Goal: Task Accomplishment & Management: Manage account settings

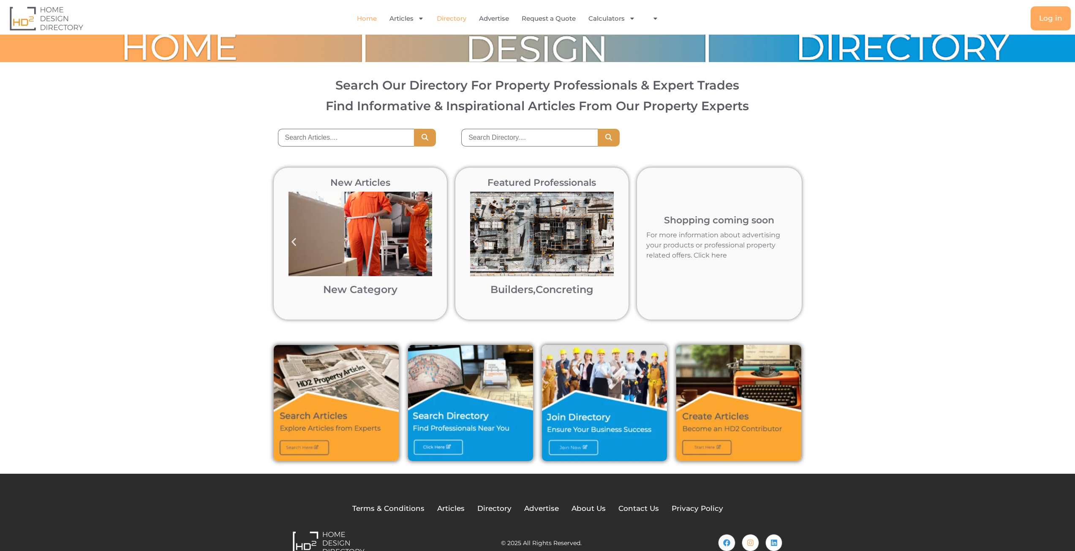
click at [455, 19] on link "Directory" at bounding box center [452, 18] width 30 height 19
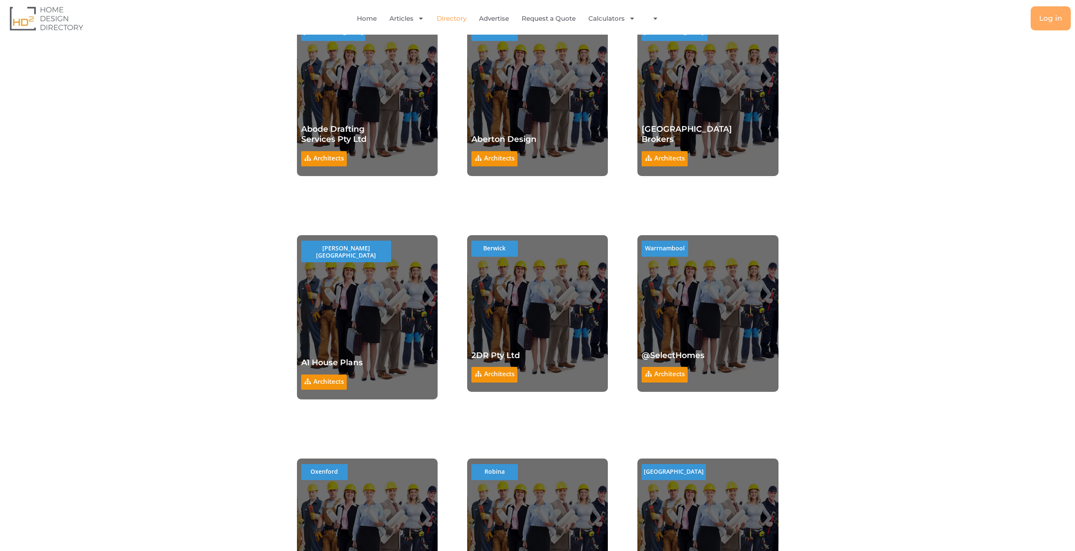
scroll to position [7199, 0]
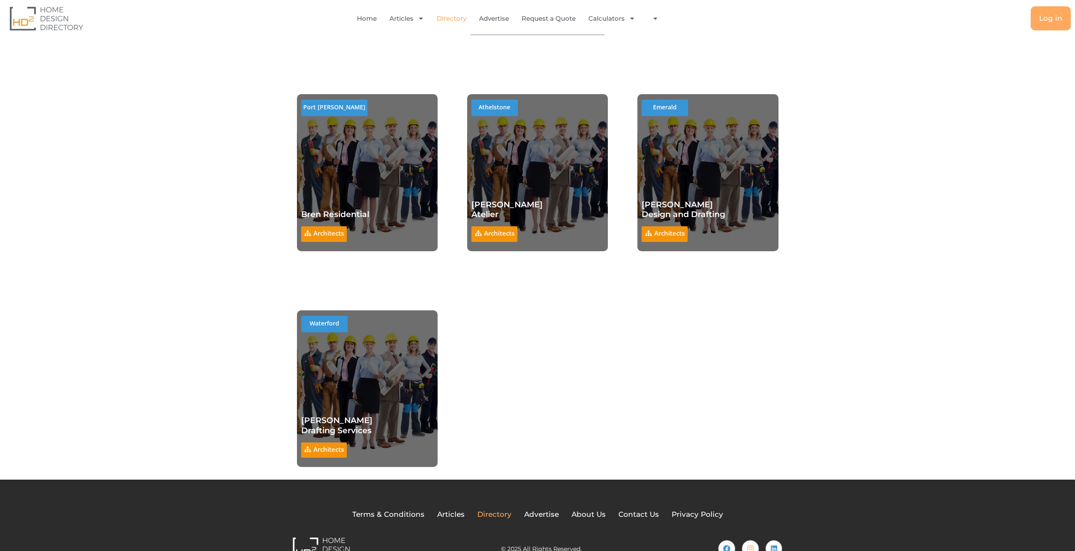
click at [494, 510] on span "Directory" at bounding box center [494, 515] width 34 height 11
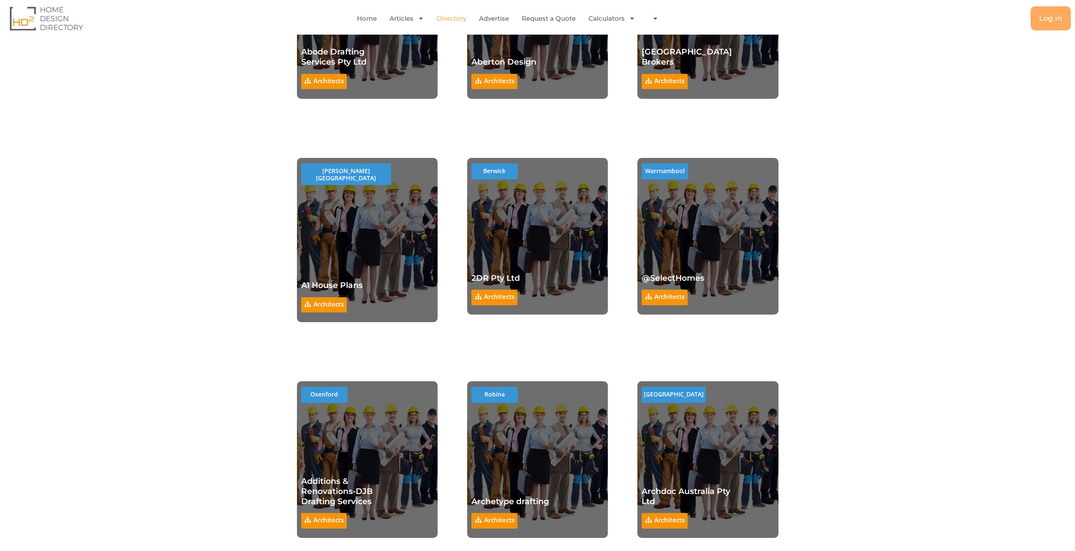
scroll to position [7199, 0]
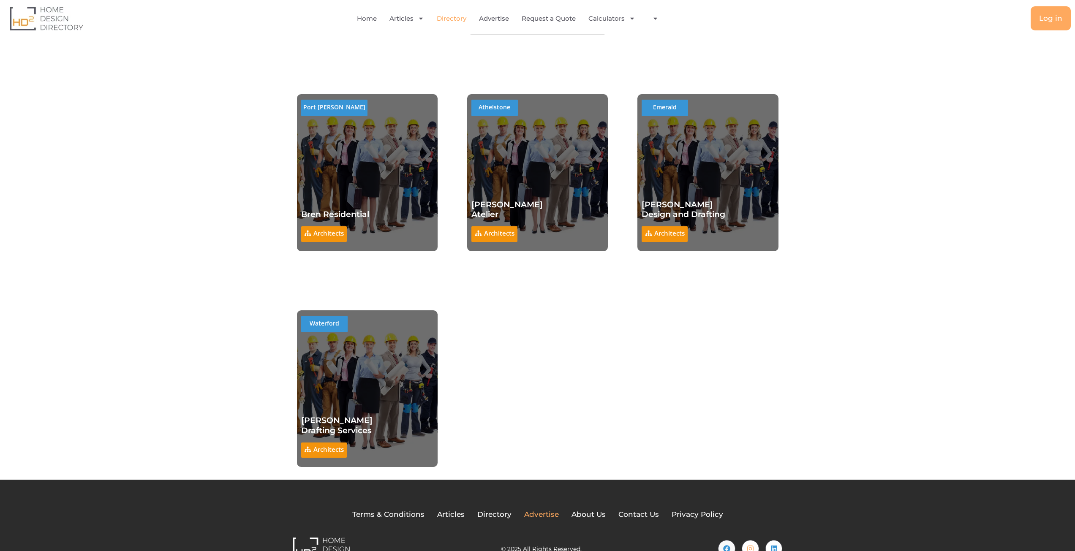
click at [537, 510] on span "Advertise" at bounding box center [541, 515] width 35 height 11
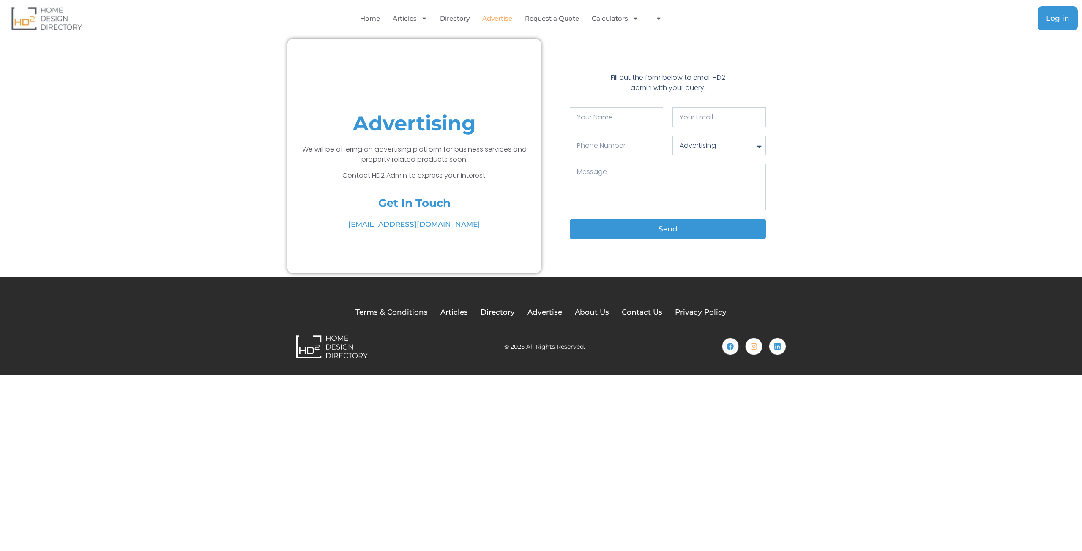
click at [1057, 20] on span "Log in" at bounding box center [1057, 18] width 23 height 7
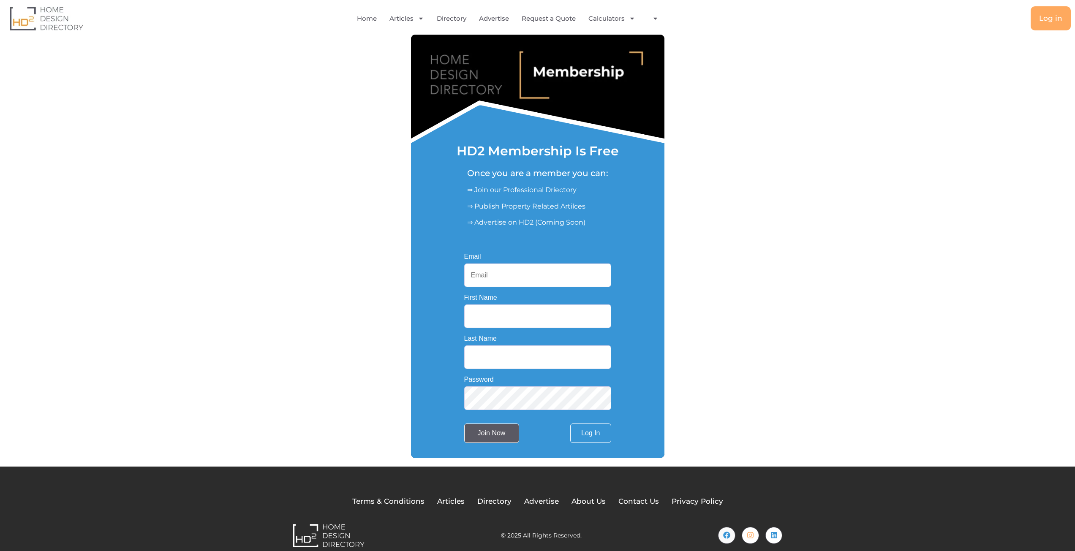
click at [476, 441] on input "Join Now" at bounding box center [491, 433] width 55 height 19
click at [503, 276] on input "Email" at bounding box center [537, 276] width 147 height 24
type input "castlesec2024@gmail.com"
click at [483, 314] on input "First Name" at bounding box center [537, 317] width 147 height 24
type input "Louis"
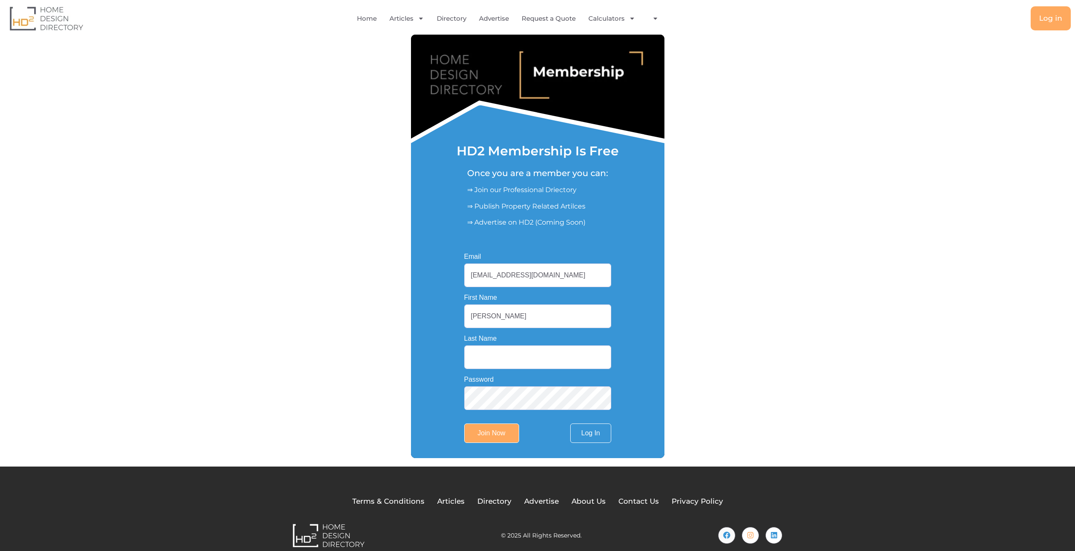
click at [491, 360] on input "Last Name" at bounding box center [537, 358] width 147 height 24
type input "Thorp"
click at [428, 434] on div "Username or Email Address Password Remember Me Forgot Password? Log In Join Now…" at bounding box center [538, 348] width 254 height 220
click at [491, 435] on input "Join Now" at bounding box center [491, 433] width 55 height 19
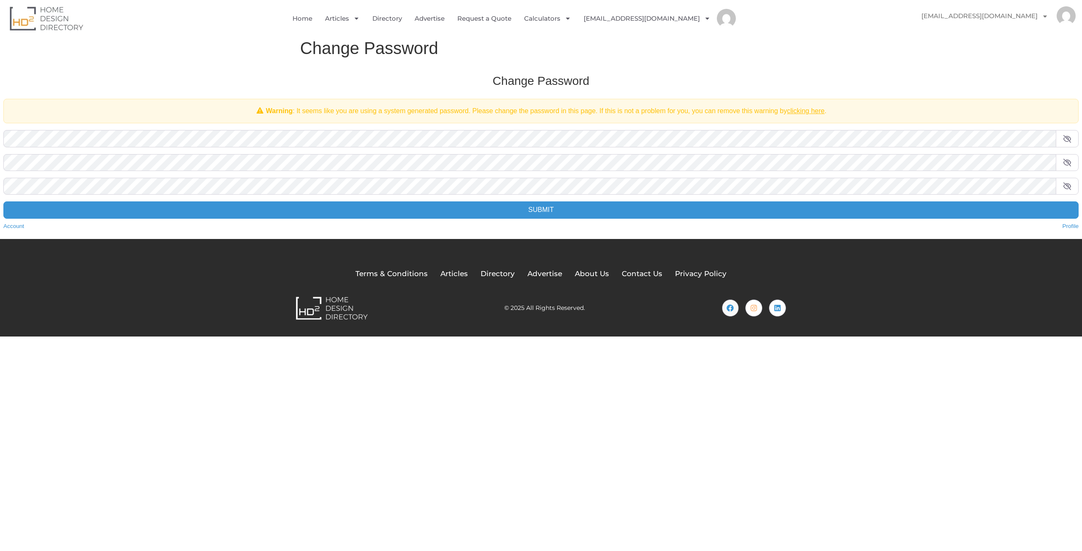
click at [178, 127] on div "Change Password Warning : It seems like you are using a system generated passwo…" at bounding box center [541, 152] width 1092 height 174
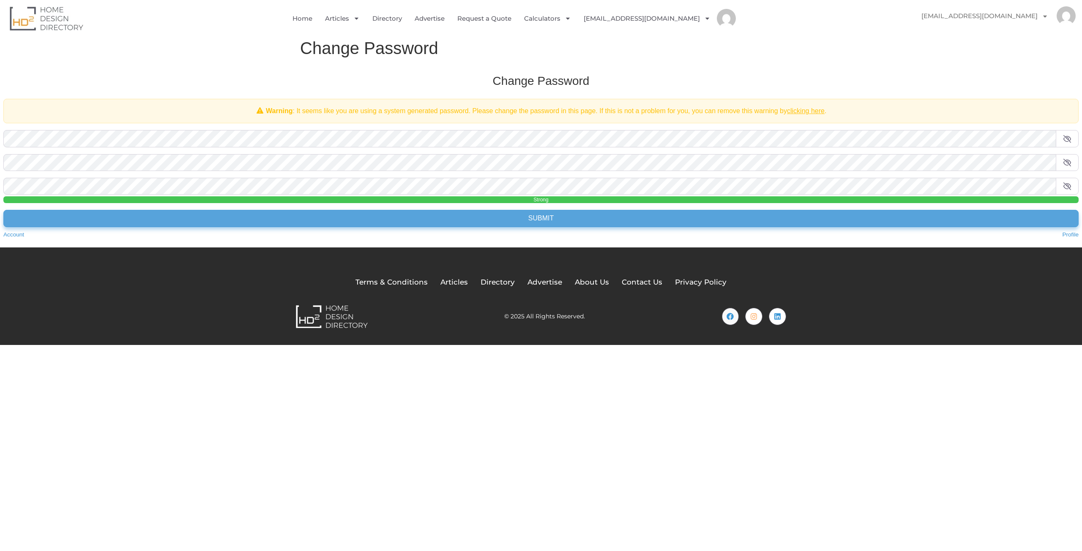
click at [537, 218] on input "Submit" at bounding box center [540, 218] width 1075 height 17
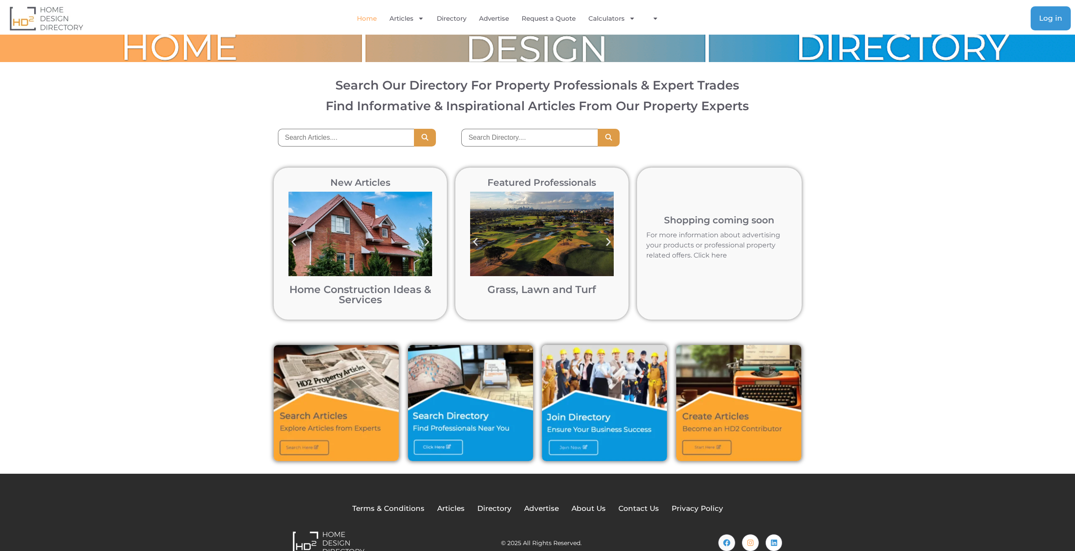
click at [1045, 16] on span "Log in" at bounding box center [1050, 18] width 23 height 7
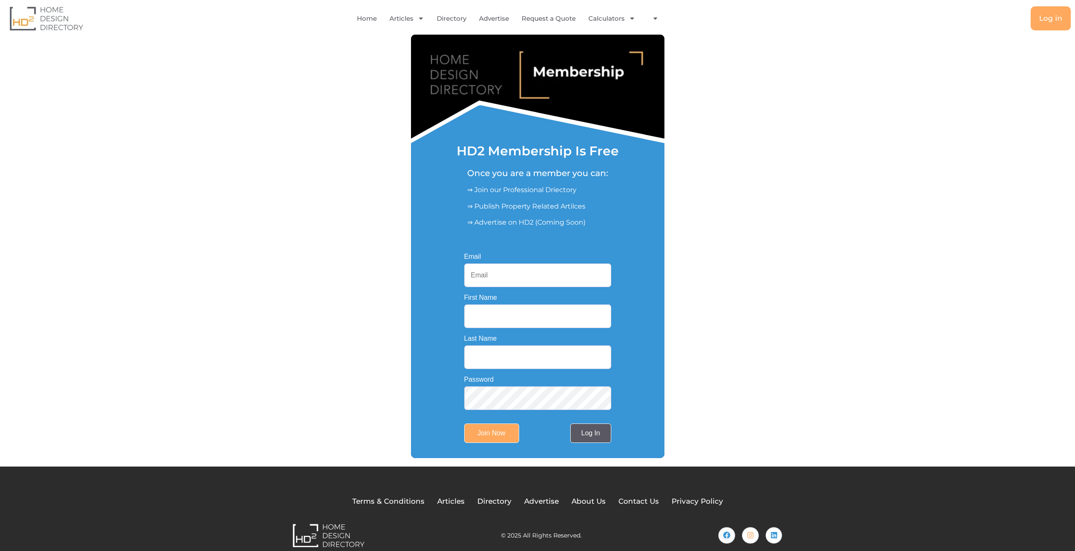
click at [581, 432] on link "Log In" at bounding box center [590, 433] width 41 height 19
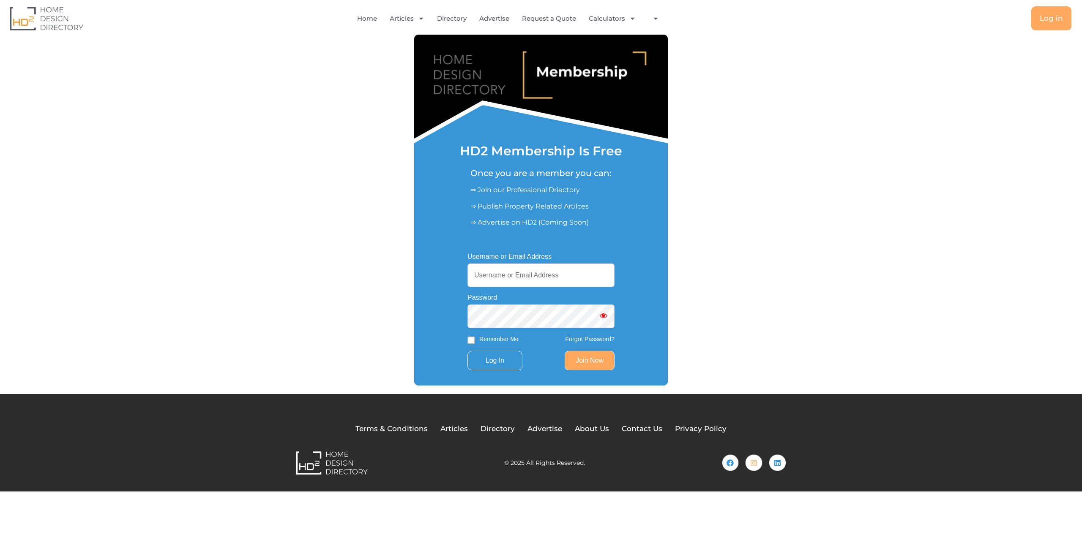
click at [509, 270] on input "Username or Email Address" at bounding box center [540, 276] width 147 height 24
click at [546, 274] on input "Username or Email Address" at bounding box center [540, 276] width 147 height 24
paste input "[EMAIL_ADDRESS][DOMAIN_NAME]"
type input "[EMAIL_ADDRESS][DOMAIN_NAME]"
click at [488, 363] on input "Log In" at bounding box center [494, 360] width 55 height 19
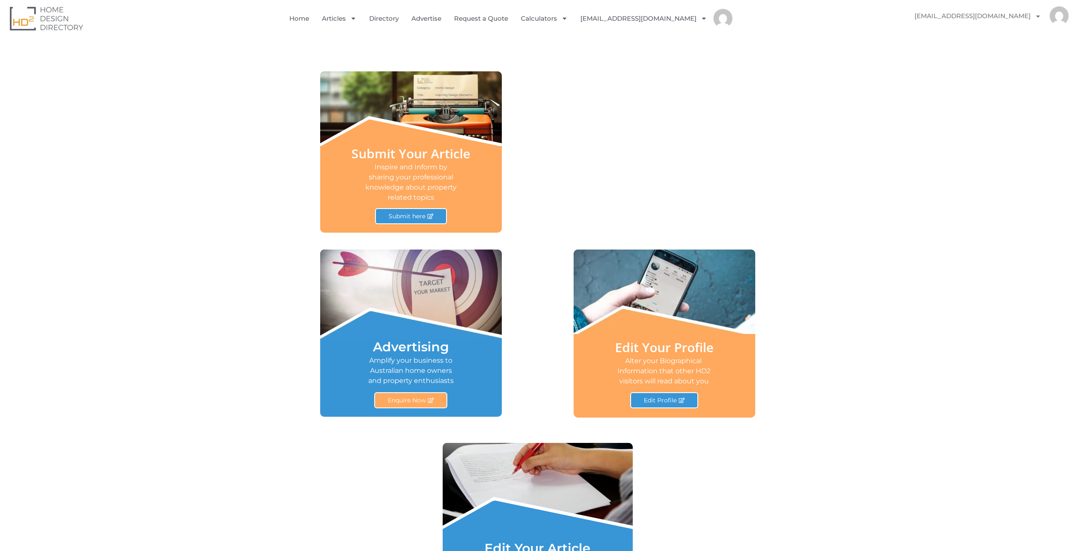
scroll to position [344, 0]
click at [661, 398] on span "Edit Profile" at bounding box center [660, 401] width 33 height 6
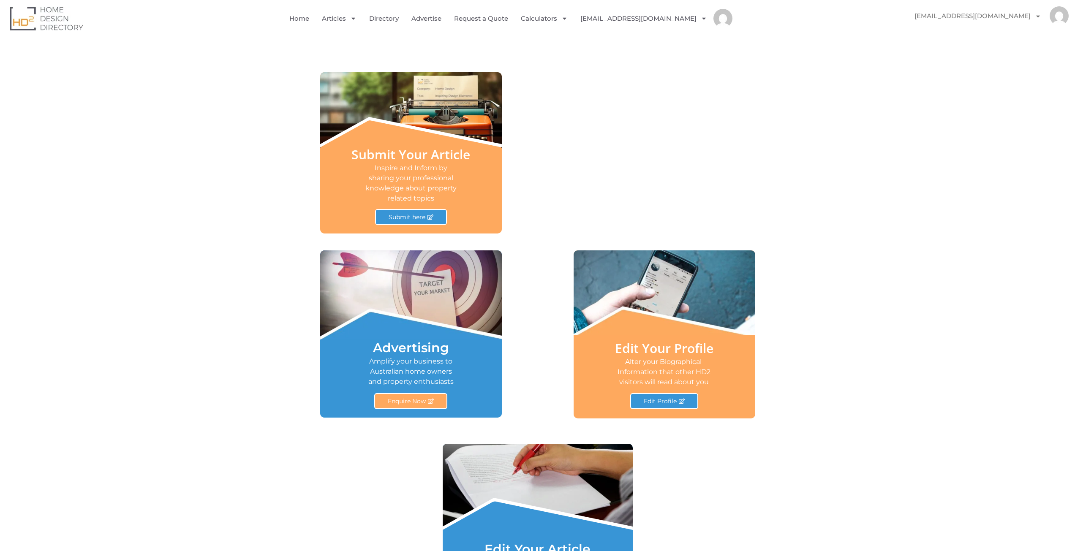
scroll to position [344, 0]
click at [407, 217] on span "Submit here" at bounding box center [407, 217] width 37 height 6
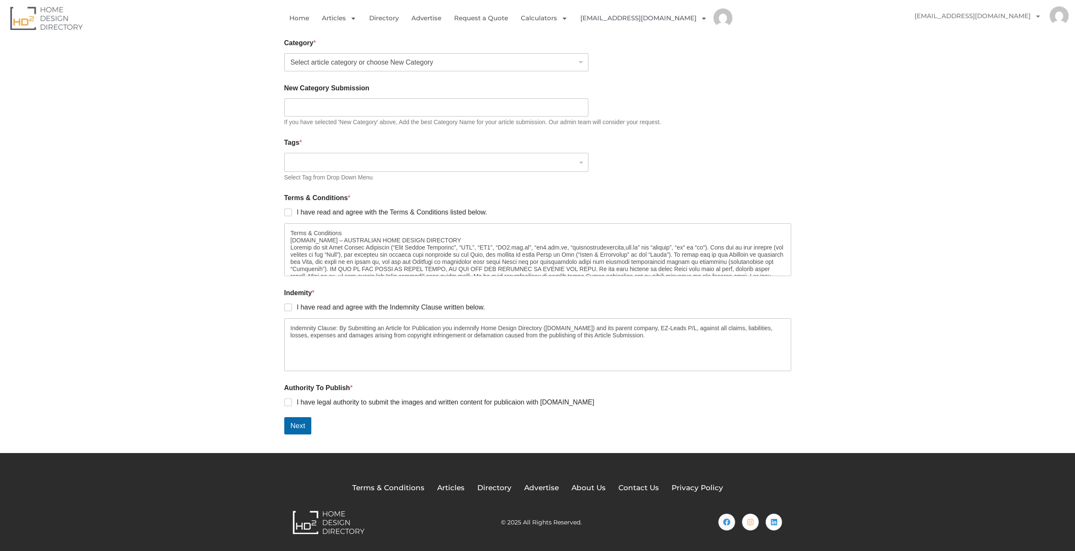
scroll to position [561, 0]
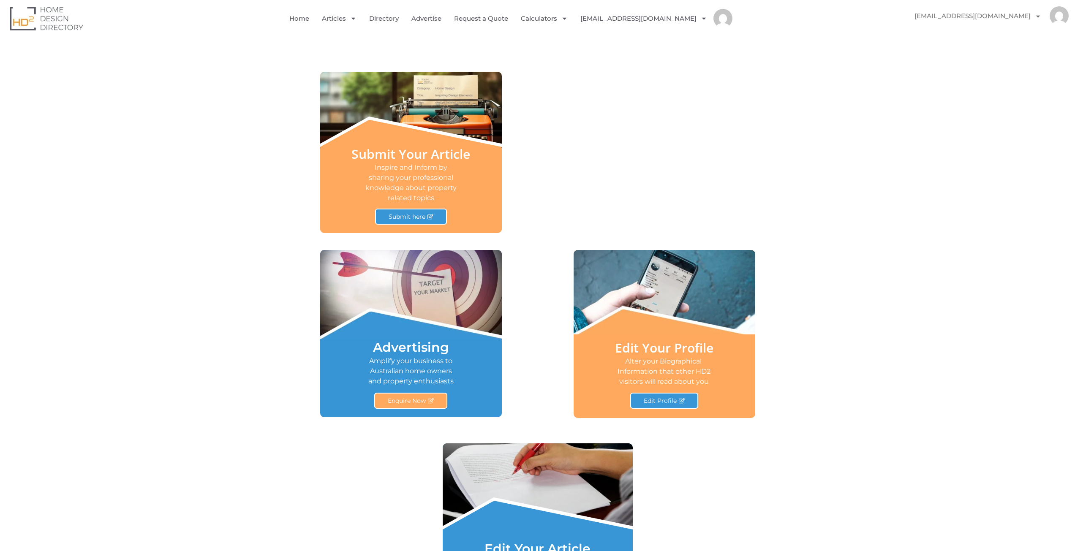
scroll to position [429, 0]
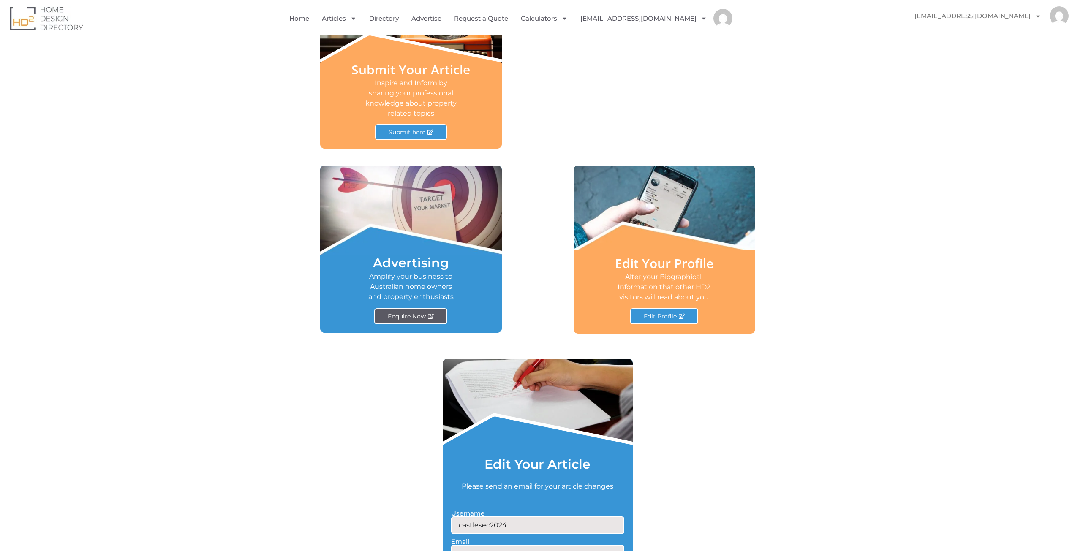
click at [397, 319] on span "Enquire Now" at bounding box center [407, 317] width 38 height 6
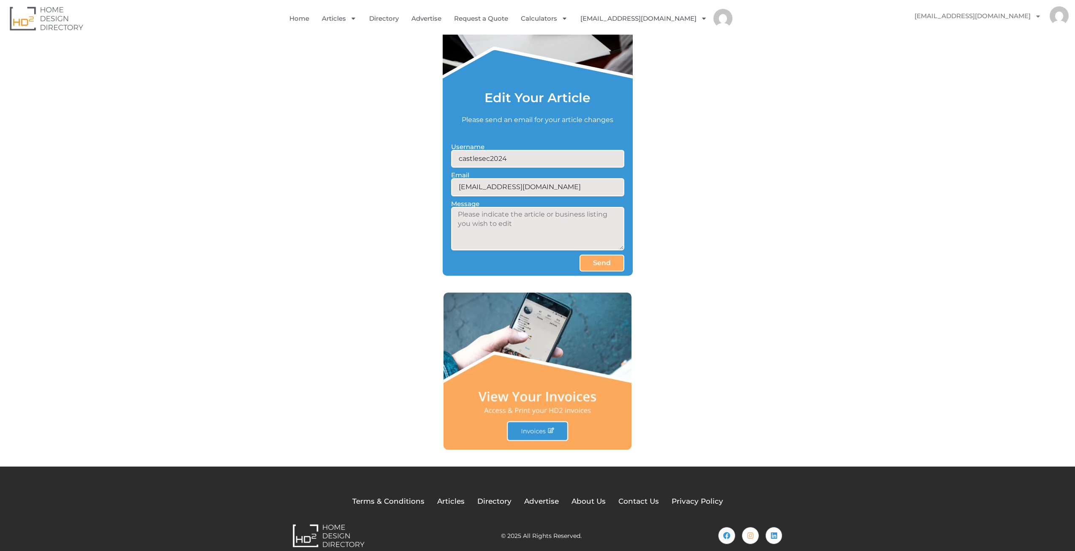
scroll to position [809, 0]
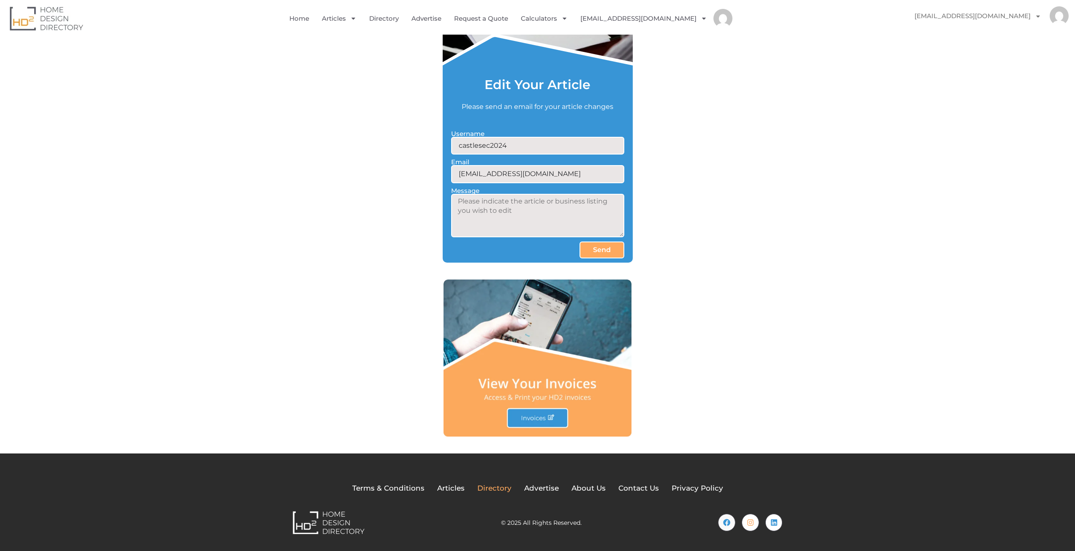
click at [502, 490] on span "Directory" at bounding box center [494, 488] width 34 height 11
click at [495, 489] on span "Directory" at bounding box center [494, 488] width 34 height 11
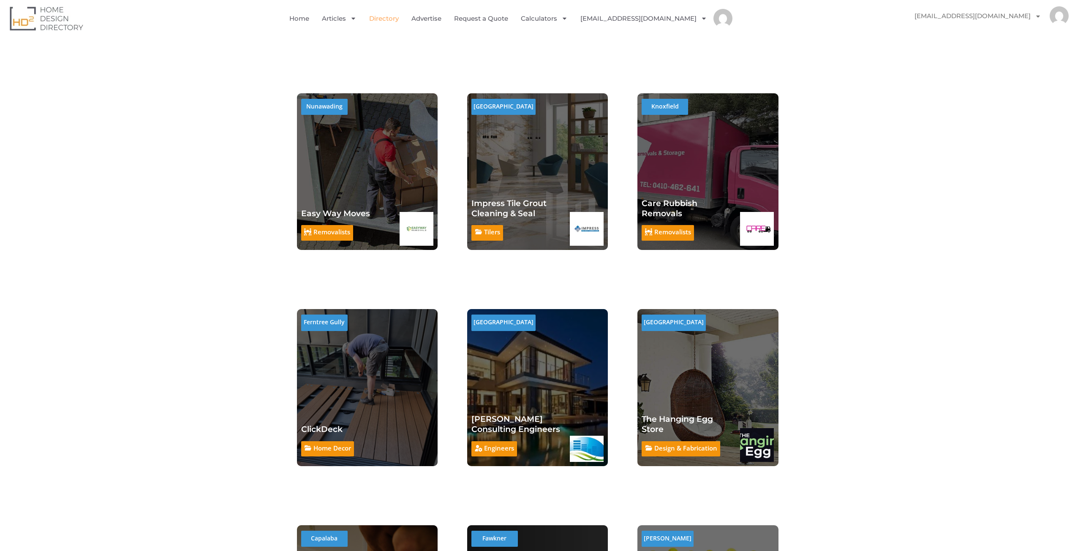
scroll to position [7199, 0]
